Goal: Find specific page/section: Find specific page/section

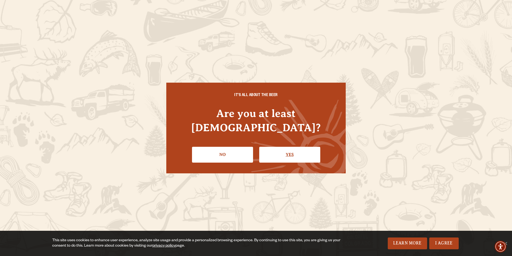
click at [295, 148] on link "Yes" at bounding box center [289, 155] width 61 height 16
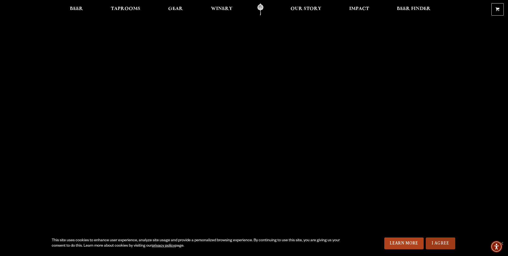
click at [443, 241] on link "I Agree" at bounding box center [440, 243] width 29 height 12
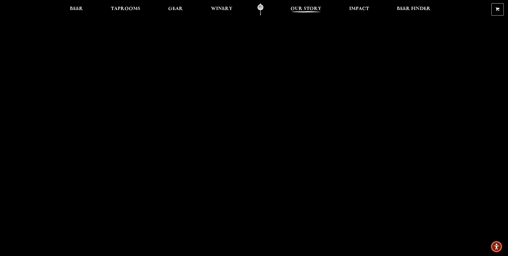
click at [317, 7] on span "Our Story" at bounding box center [306, 9] width 31 height 4
click at [414, 7] on span "Beer Finder" at bounding box center [414, 9] width 34 height 4
